Goal: Transaction & Acquisition: Purchase product/service

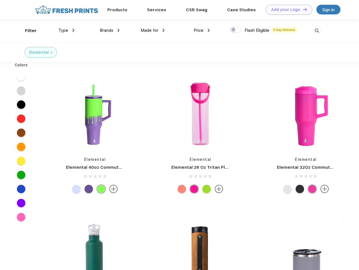
click at [287, 10] on link "Add your Logo Design Tool" at bounding box center [289, 10] width 46 height 10
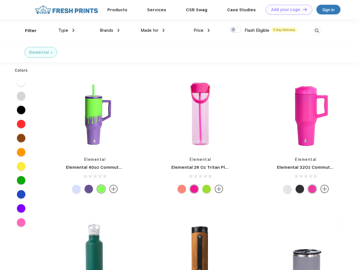
click at [0, 0] on div "Design Tool" at bounding box center [0, 0] width 0 height 0
click at [302, 9] on link "Add your Logo Design Tool" at bounding box center [289, 10] width 46 height 10
click at [27, 31] on div "Filter" at bounding box center [31, 31] width 12 height 6
click at [66, 30] on span "Type" at bounding box center [63, 30] width 10 height 5
click at [110, 30] on span "Brands" at bounding box center [107, 30] width 14 height 5
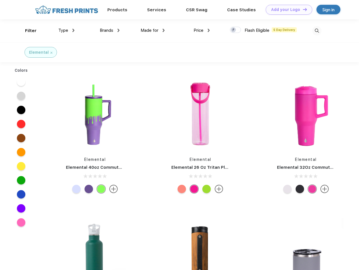
click at [153, 30] on span "Made for" at bounding box center [150, 30] width 18 height 5
click at [202, 30] on span "Price" at bounding box center [199, 30] width 10 height 5
click at [236, 30] on div at bounding box center [235, 30] width 11 height 6
click at [234, 30] on input "checkbox" at bounding box center [232, 28] width 4 height 4
click at [317, 31] on img at bounding box center [316, 30] width 9 height 9
